Goal: Task Accomplishment & Management: Use online tool/utility

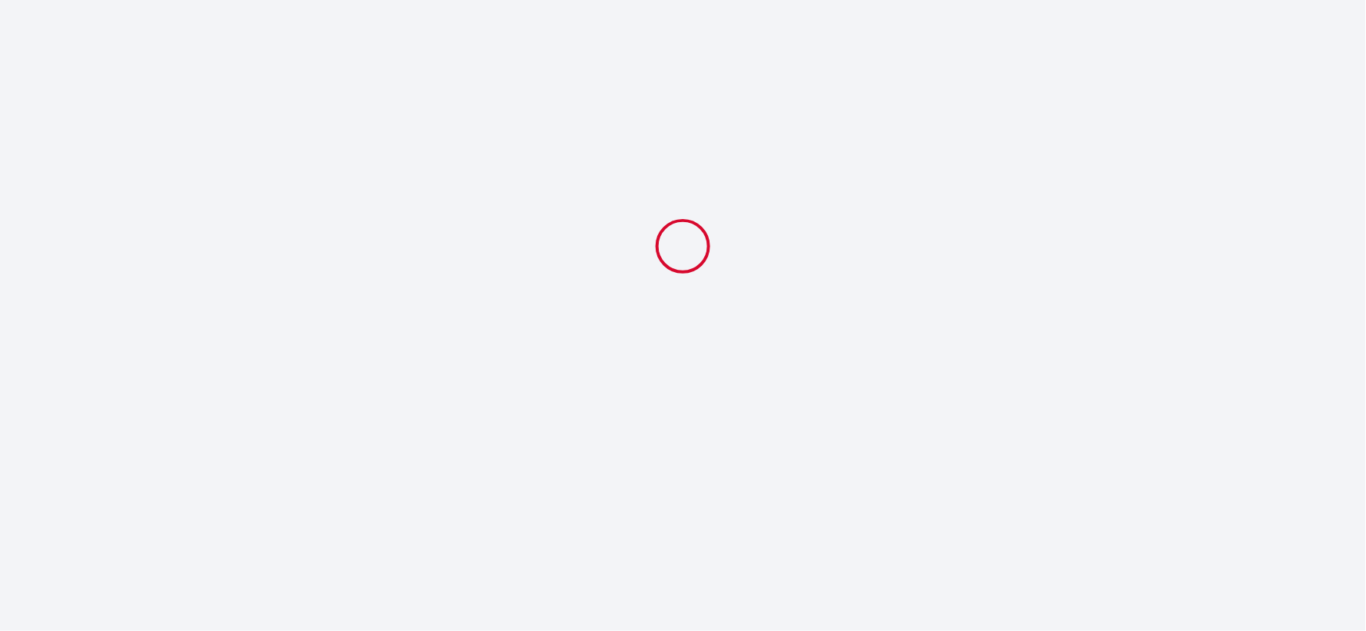
select select "18:00"
select select "10:30"
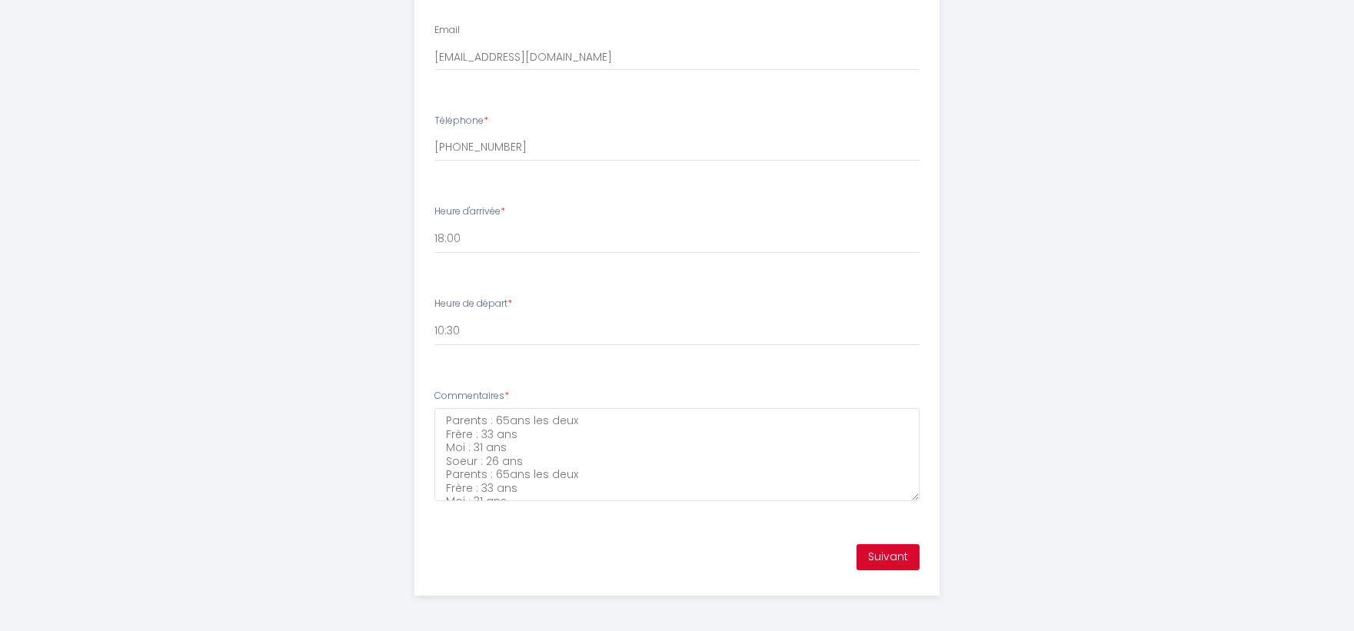
scroll to position [661, 0]
click at [865, 541] on button "Suivant" at bounding box center [887, 554] width 63 height 26
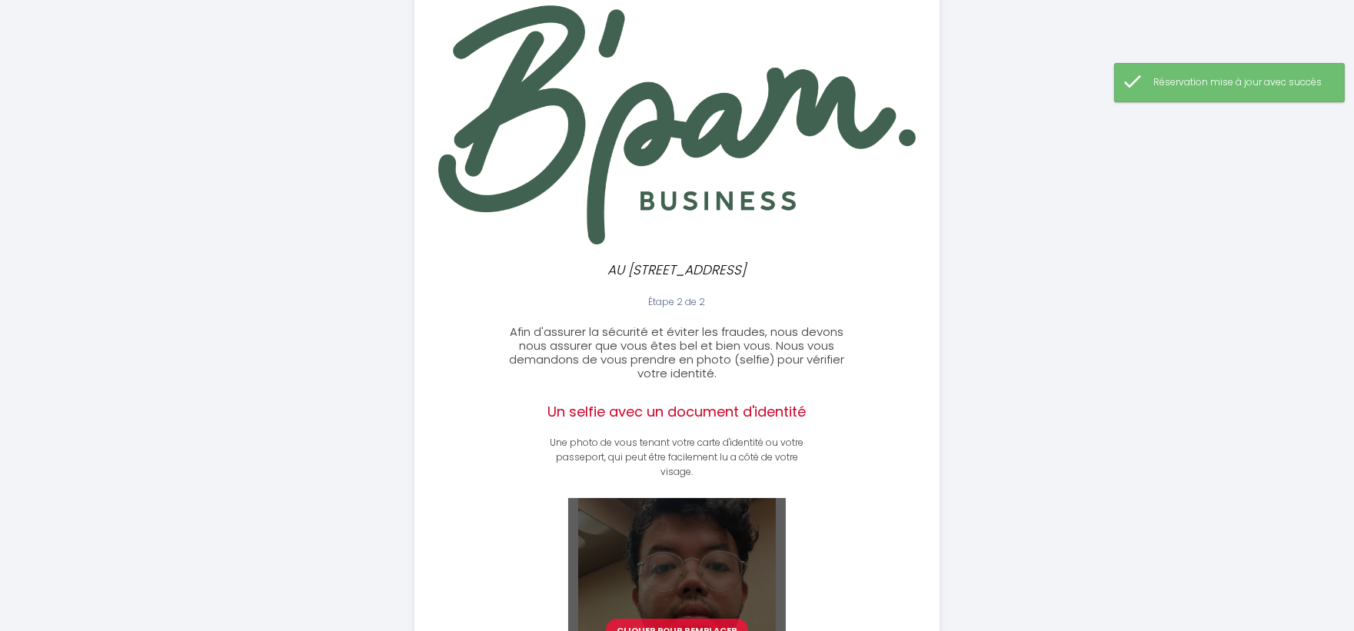
scroll to position [343, 0]
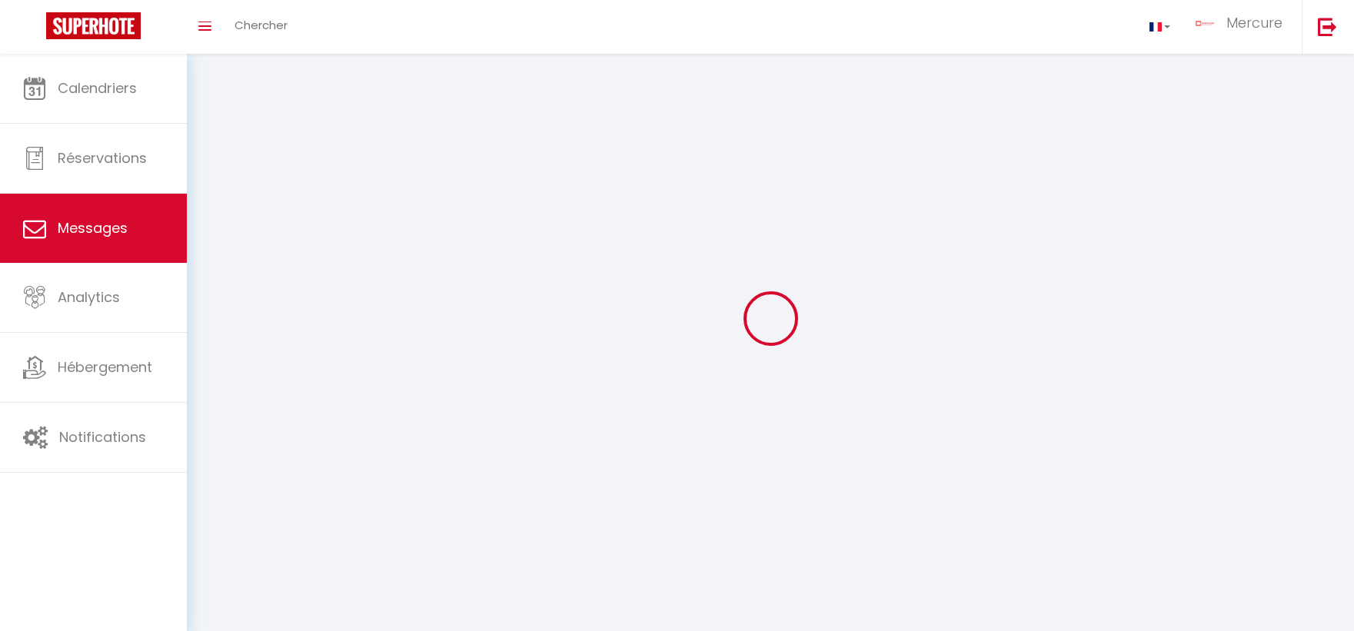
select select "message"
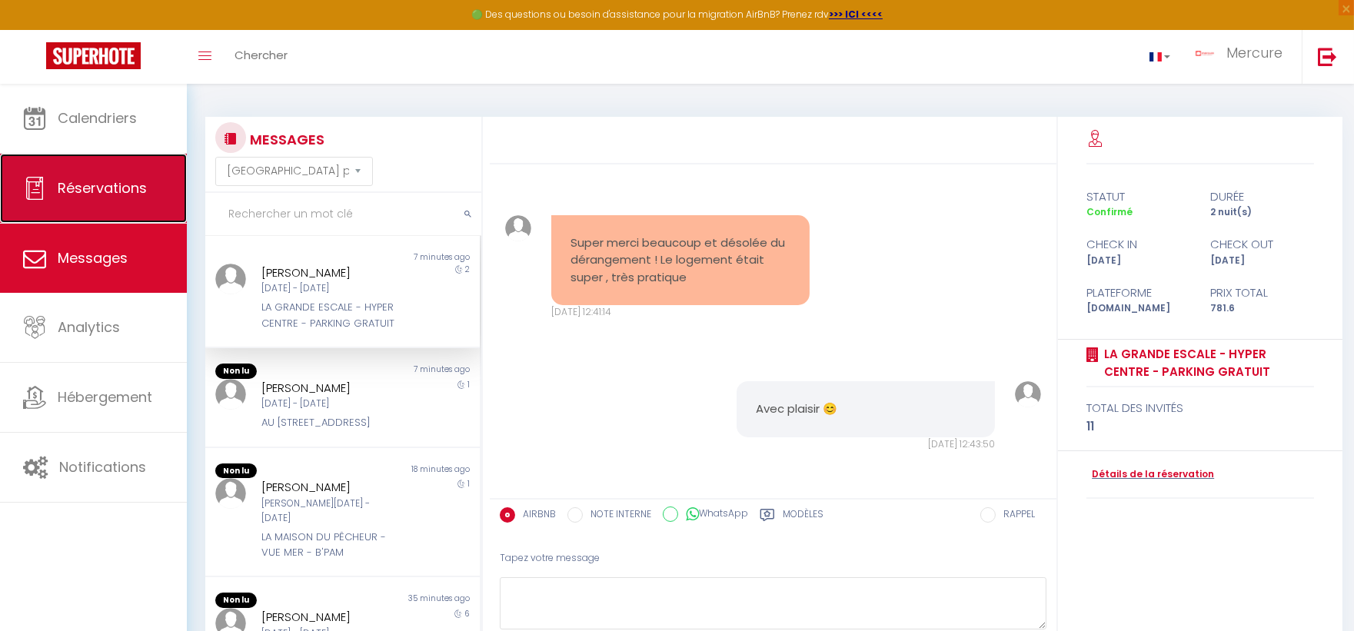
click at [102, 197] on span "Réservations" at bounding box center [102, 187] width 89 height 19
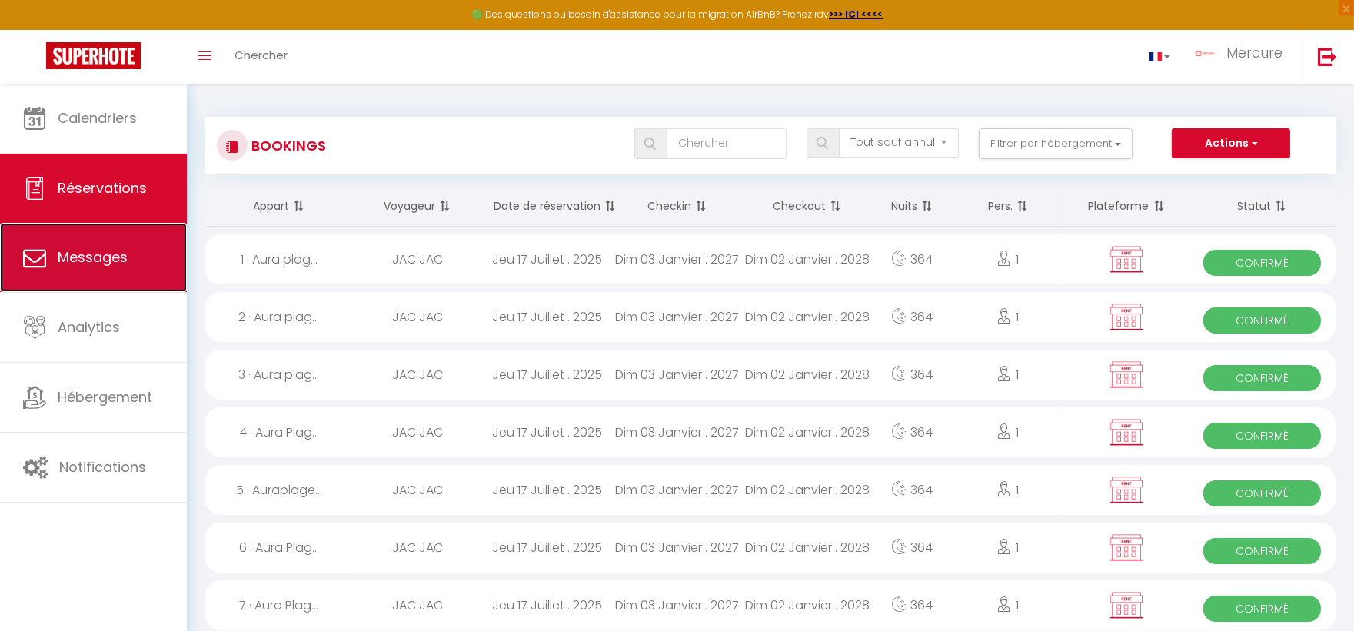
click at [108, 244] on link "Messages" at bounding box center [93, 257] width 187 height 69
select select "message"
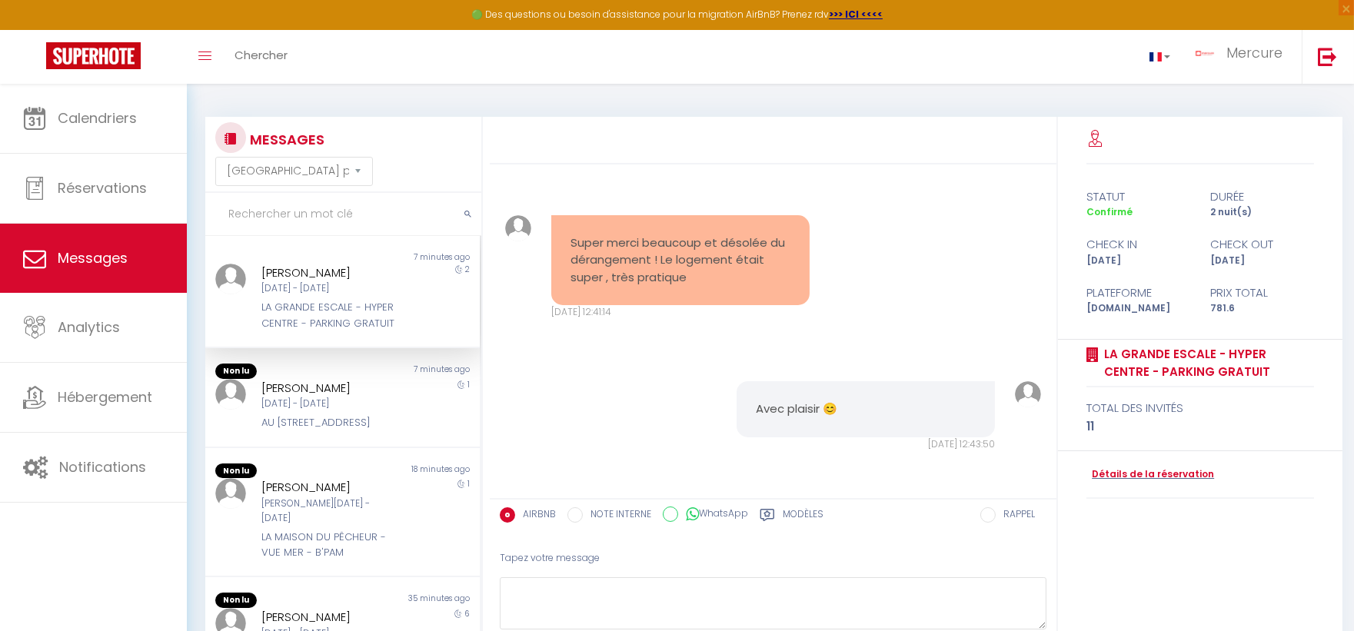
click at [283, 206] on input "text" at bounding box center [343, 214] width 276 height 43
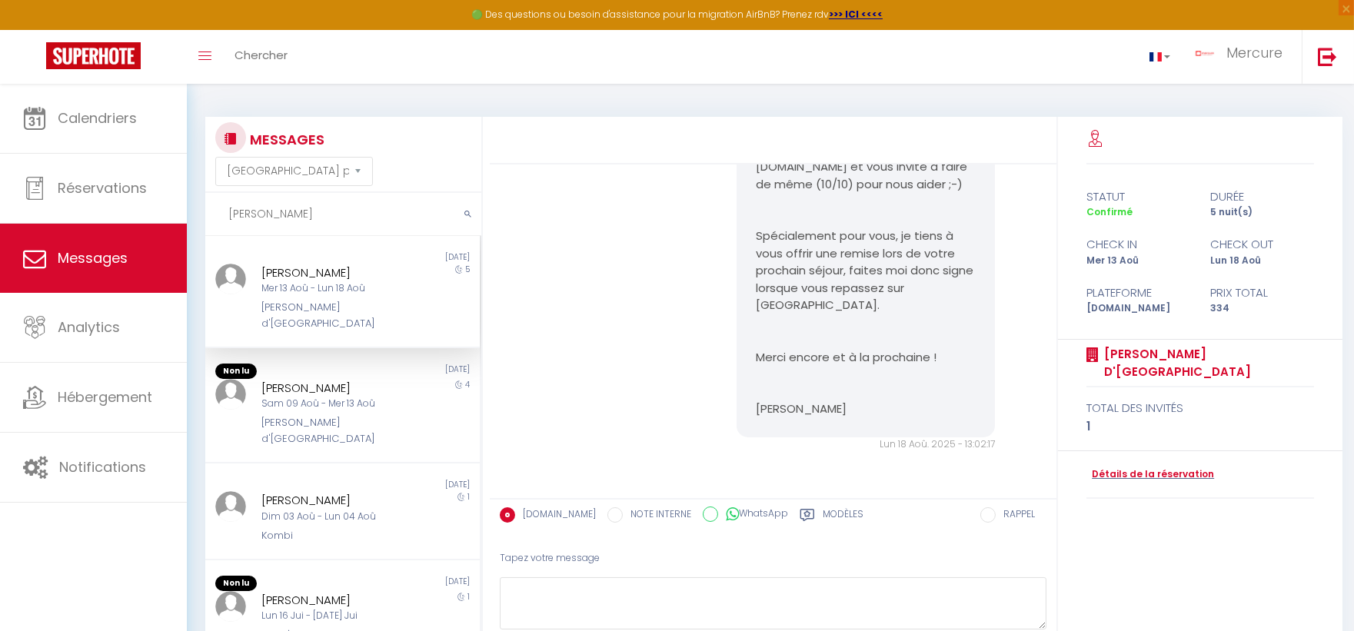
scroll to position [3663, 0]
type input "[PERSON_NAME]"
